Goal: Check status

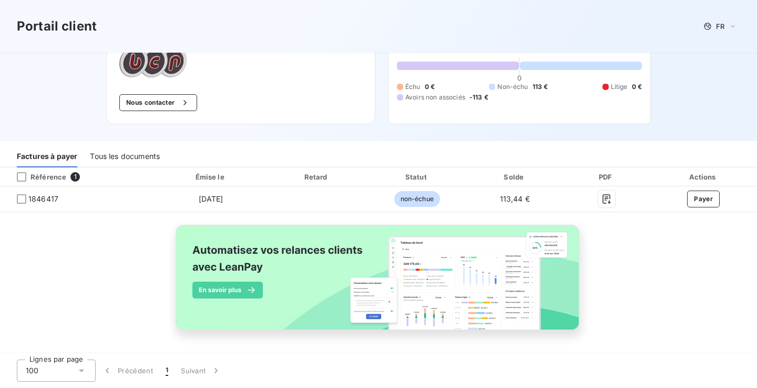
click at [140, 159] on div "Tous les documents" at bounding box center [125, 156] width 70 height 22
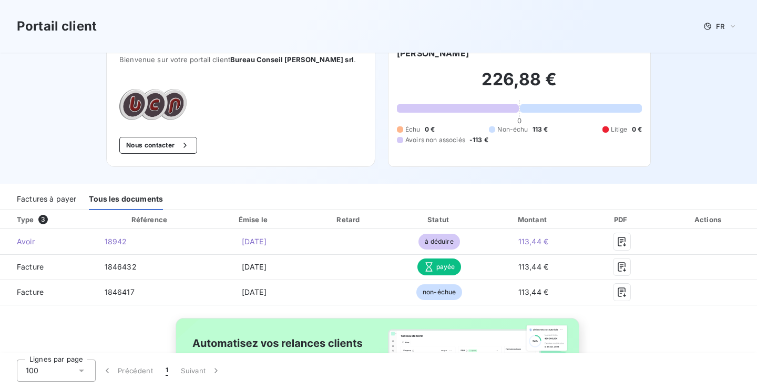
scroll to position [5, 0]
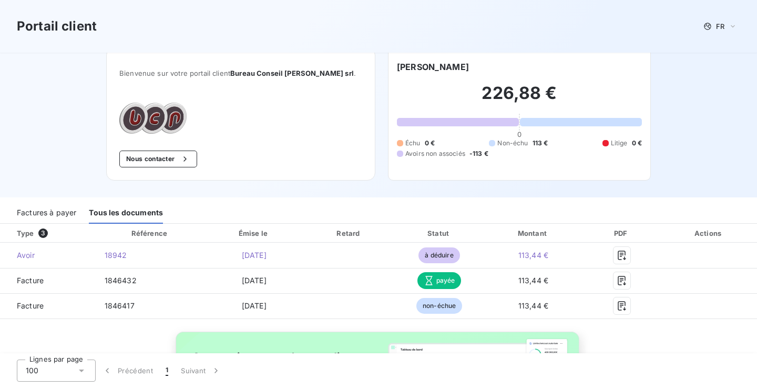
click at [71, 211] on div "Factures à payer" at bounding box center [46, 212] width 59 height 22
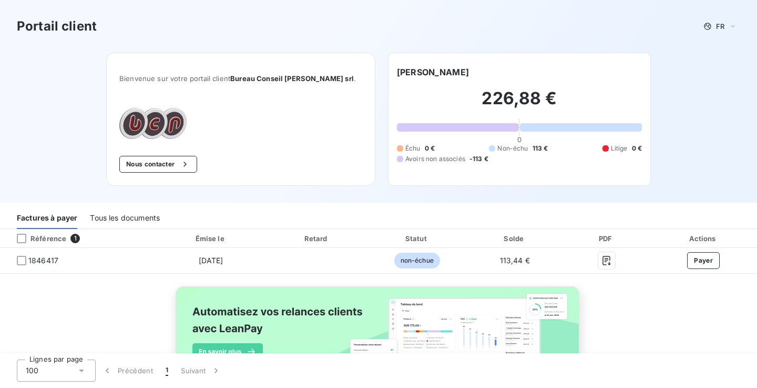
click at [141, 212] on div "Tous les documents" at bounding box center [125, 218] width 70 height 22
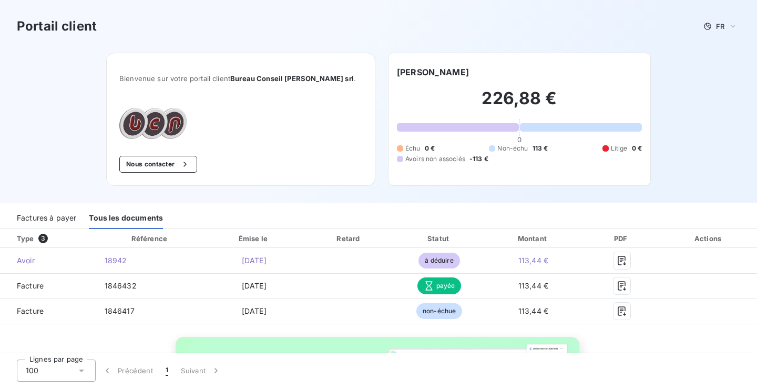
click at [49, 212] on div "Factures à payer" at bounding box center [46, 218] width 59 height 22
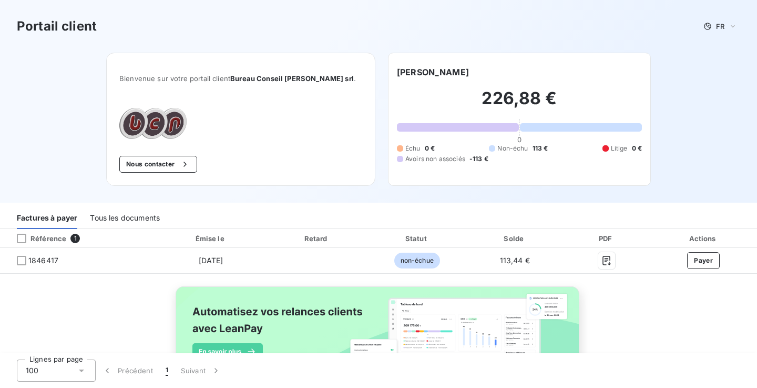
click at [111, 231] on th "Référence 1" at bounding box center [78, 238] width 156 height 19
click at [124, 220] on div "Tous les documents" at bounding box center [125, 218] width 70 height 22
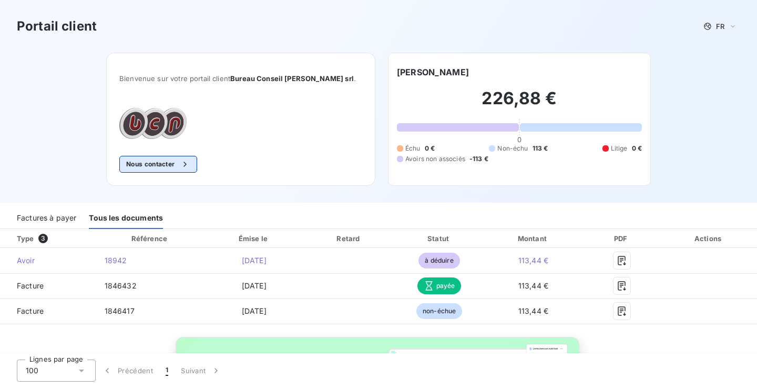
click at [190, 168] on icon "button" at bounding box center [185, 164] width 11 height 11
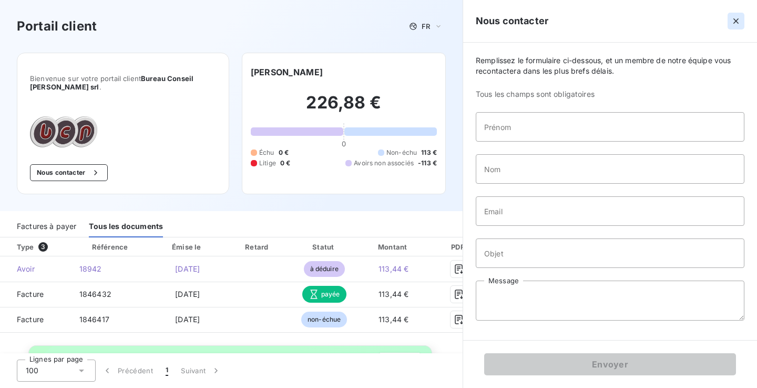
click at [734, 16] on icon "button" at bounding box center [736, 21] width 11 height 11
